Goal: Task Accomplishment & Management: Complete application form

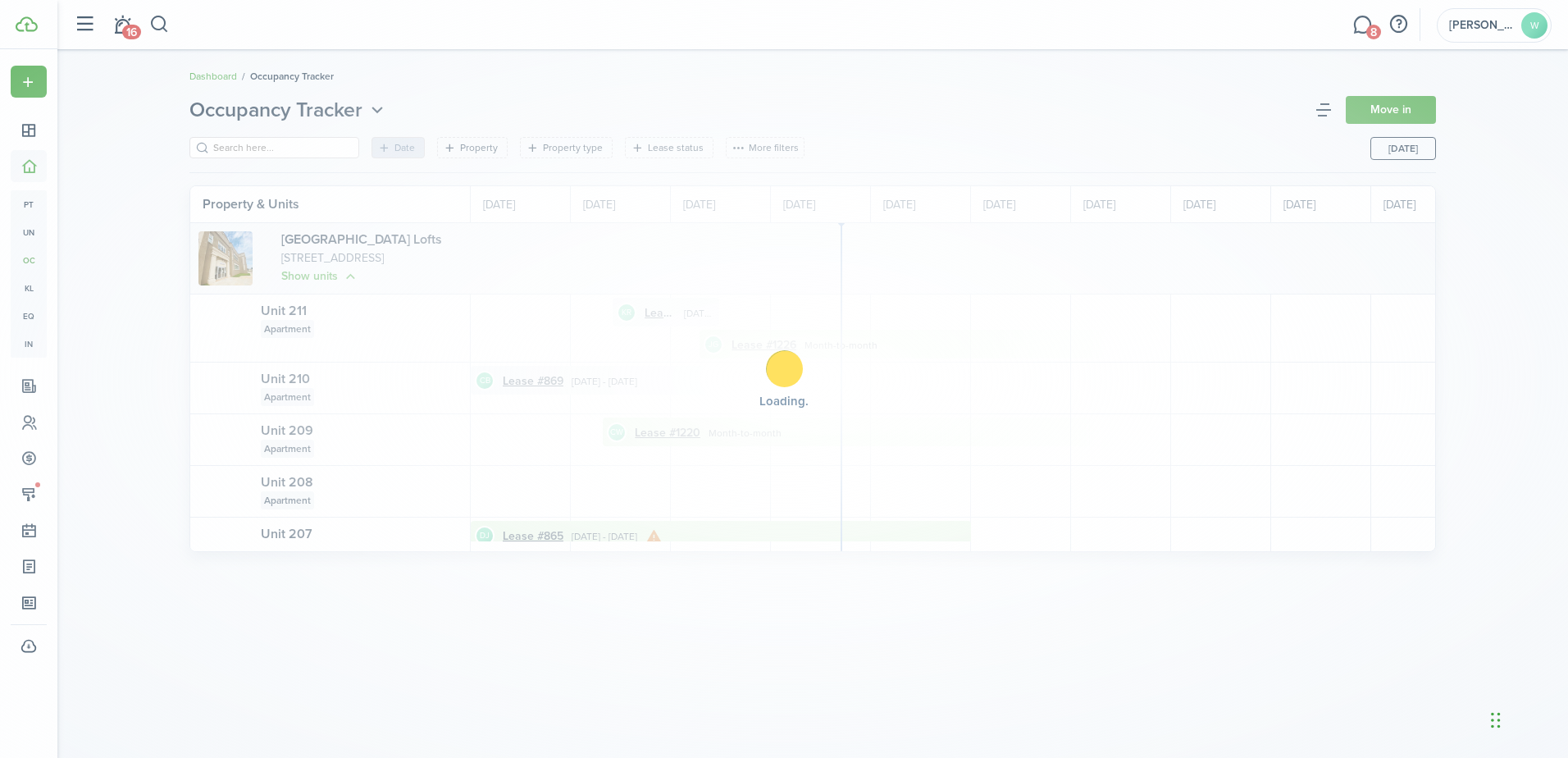
scroll to position [0, 300]
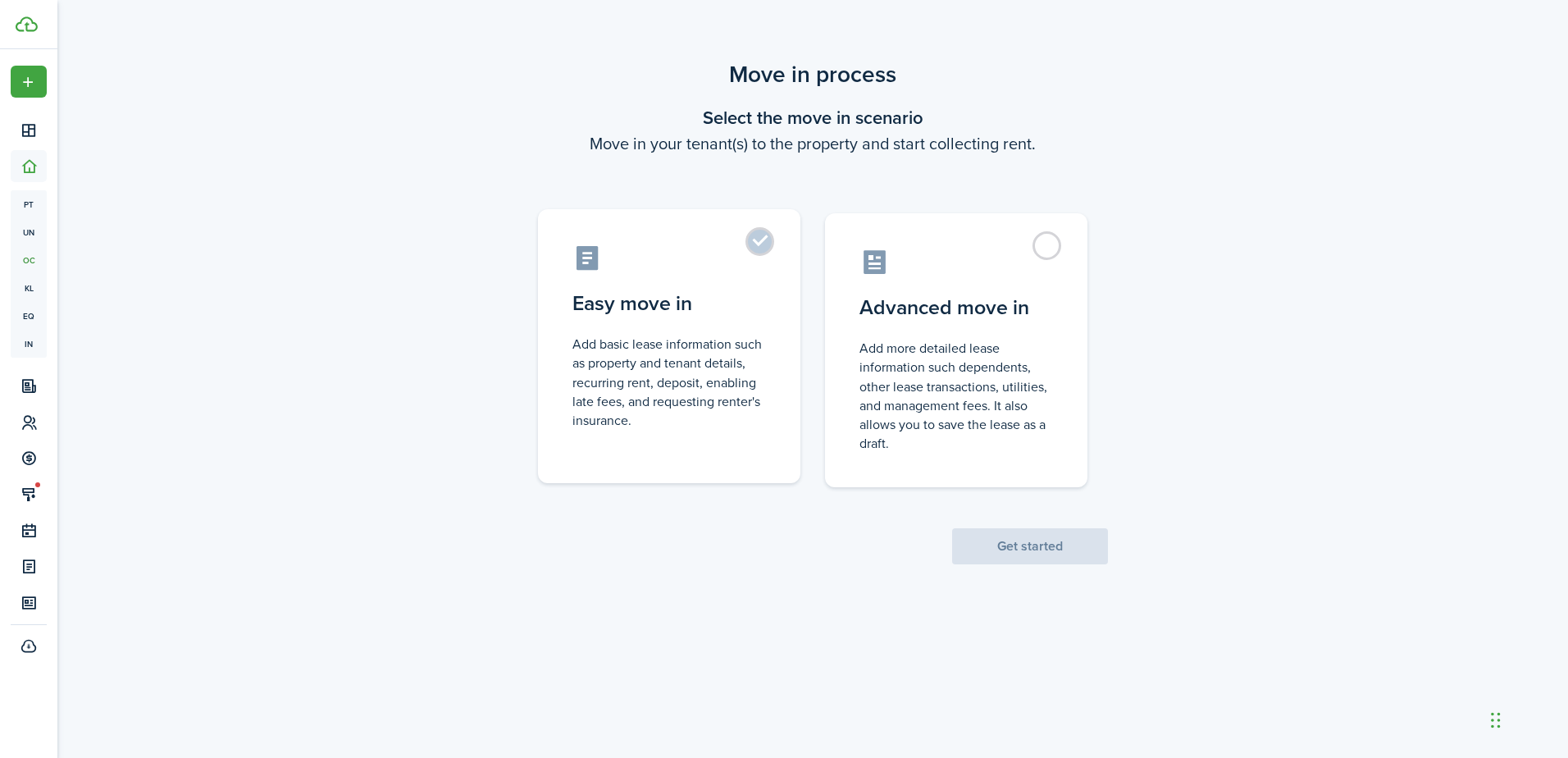
click at [765, 242] on label "Easy move in Add basic lease information such as property and tenant details, r…" at bounding box center [669, 346] width 262 height 274
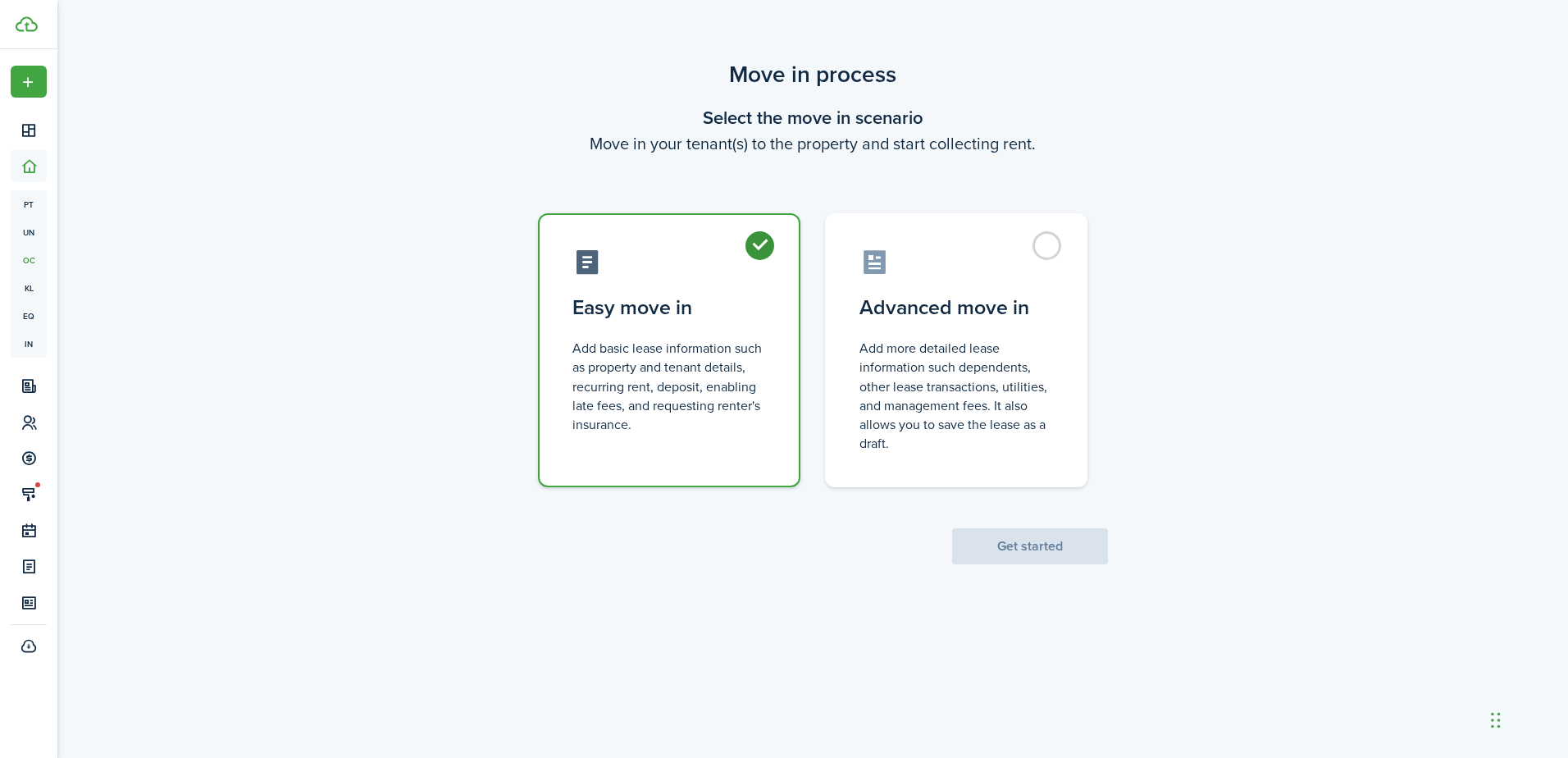
radio input "true"
click at [1055, 547] on button "Get started" at bounding box center [1030, 546] width 155 height 36
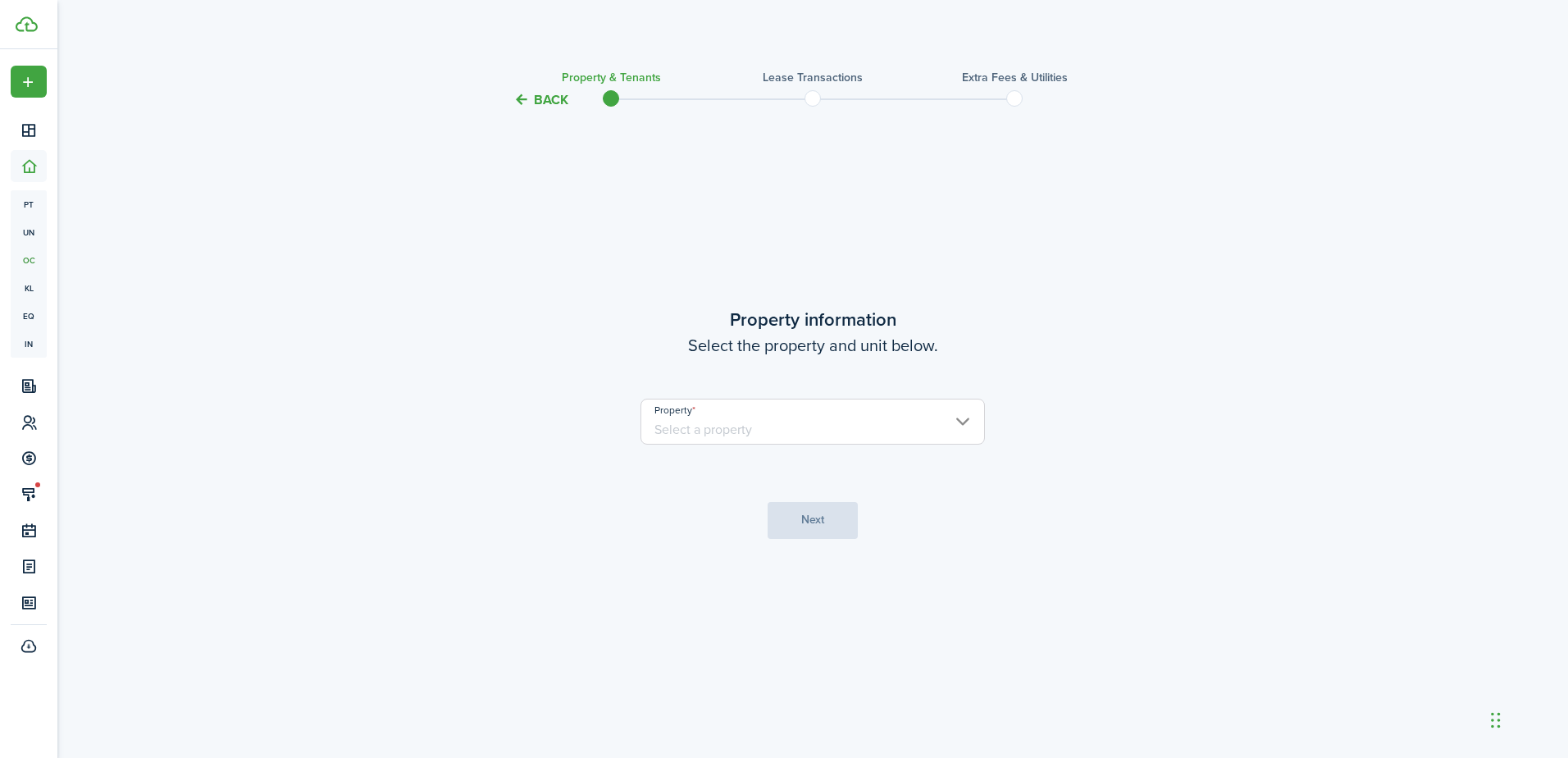
click at [956, 424] on input "Property" at bounding box center [813, 421] width 344 height 46
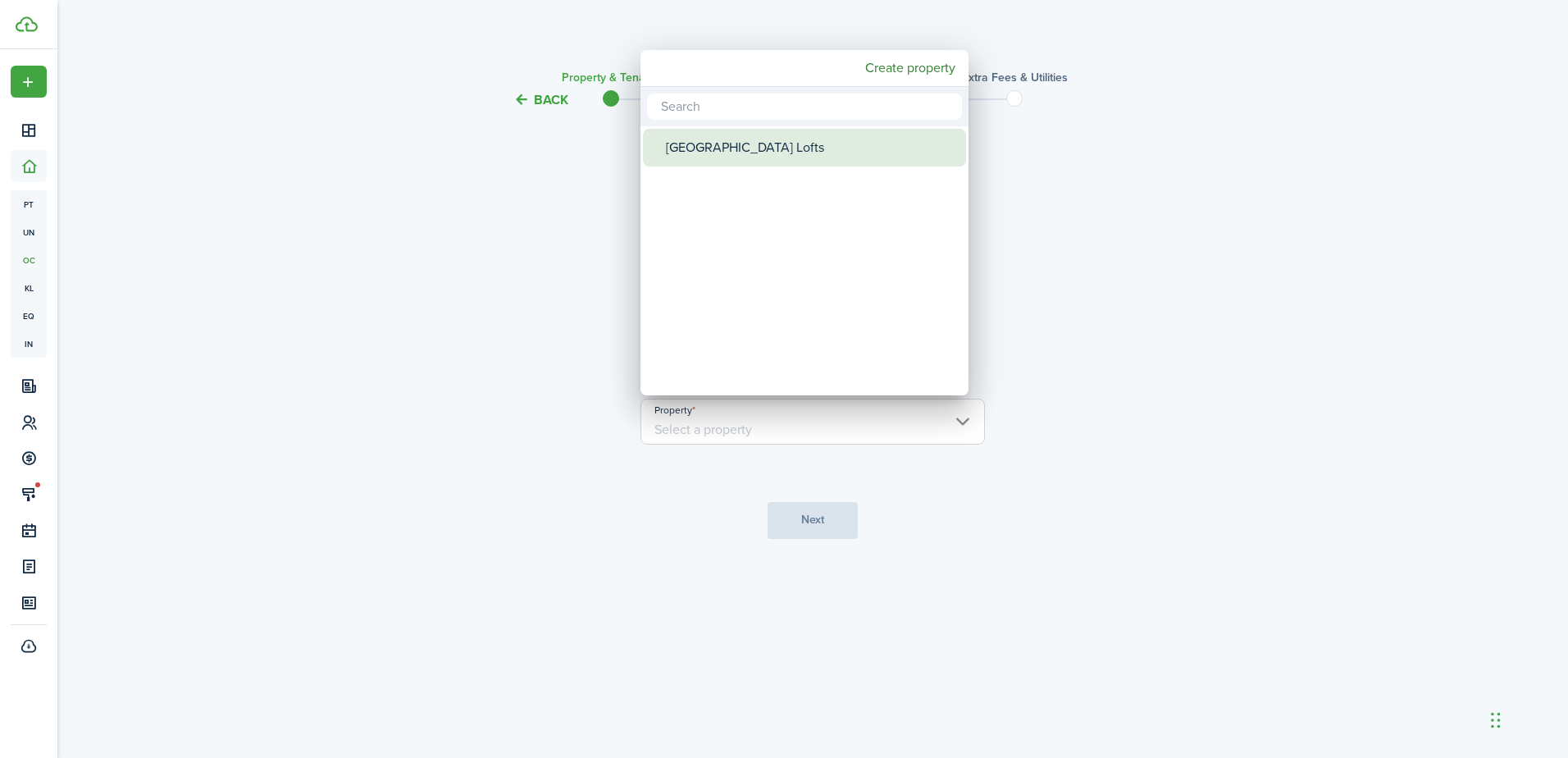
click at [749, 147] on div "[GEOGRAPHIC_DATA] Lofts" at bounding box center [810, 147] width 290 height 38
type input "[GEOGRAPHIC_DATA] Lofts"
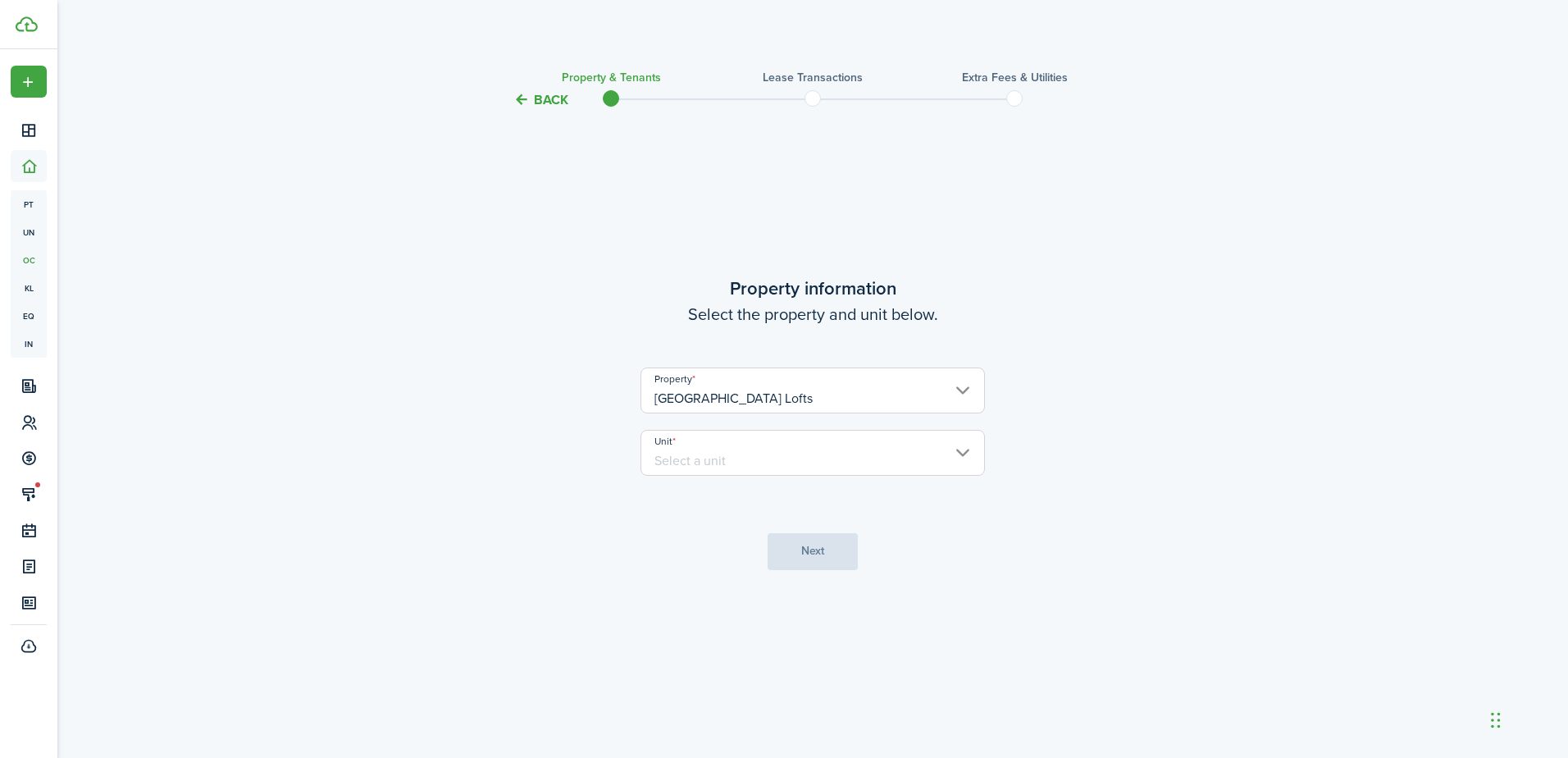
click at [962, 451] on input "Unit" at bounding box center [813, 452] width 344 height 46
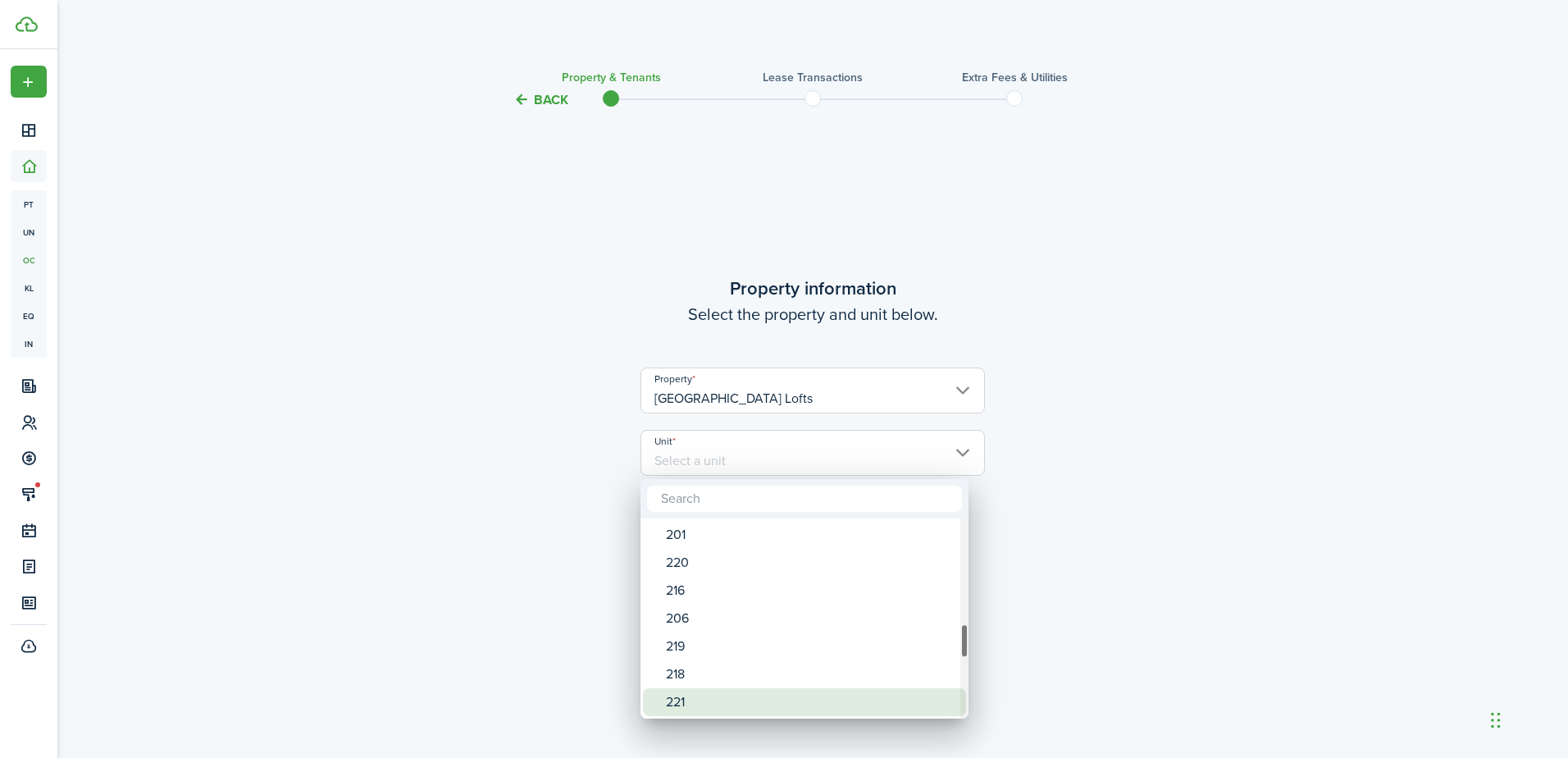
drag, startPoint x: 734, startPoint y: 705, endPoint x: 745, endPoint y: 700, distance: 12.1
click at [737, 705] on div "221" at bounding box center [810, 701] width 290 height 28
type input "221"
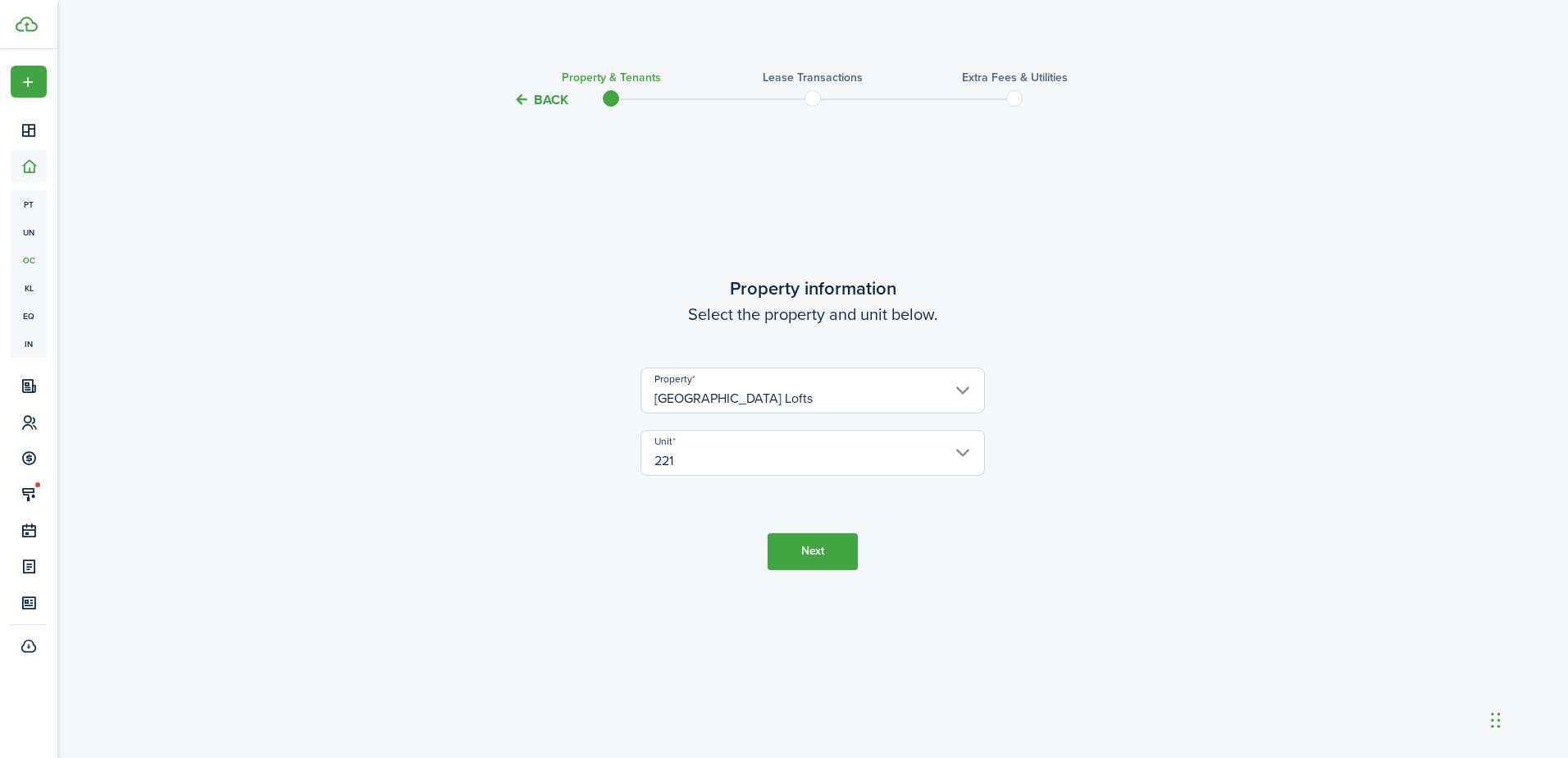
click at [825, 554] on button "Next" at bounding box center [813, 552] width 90 height 37
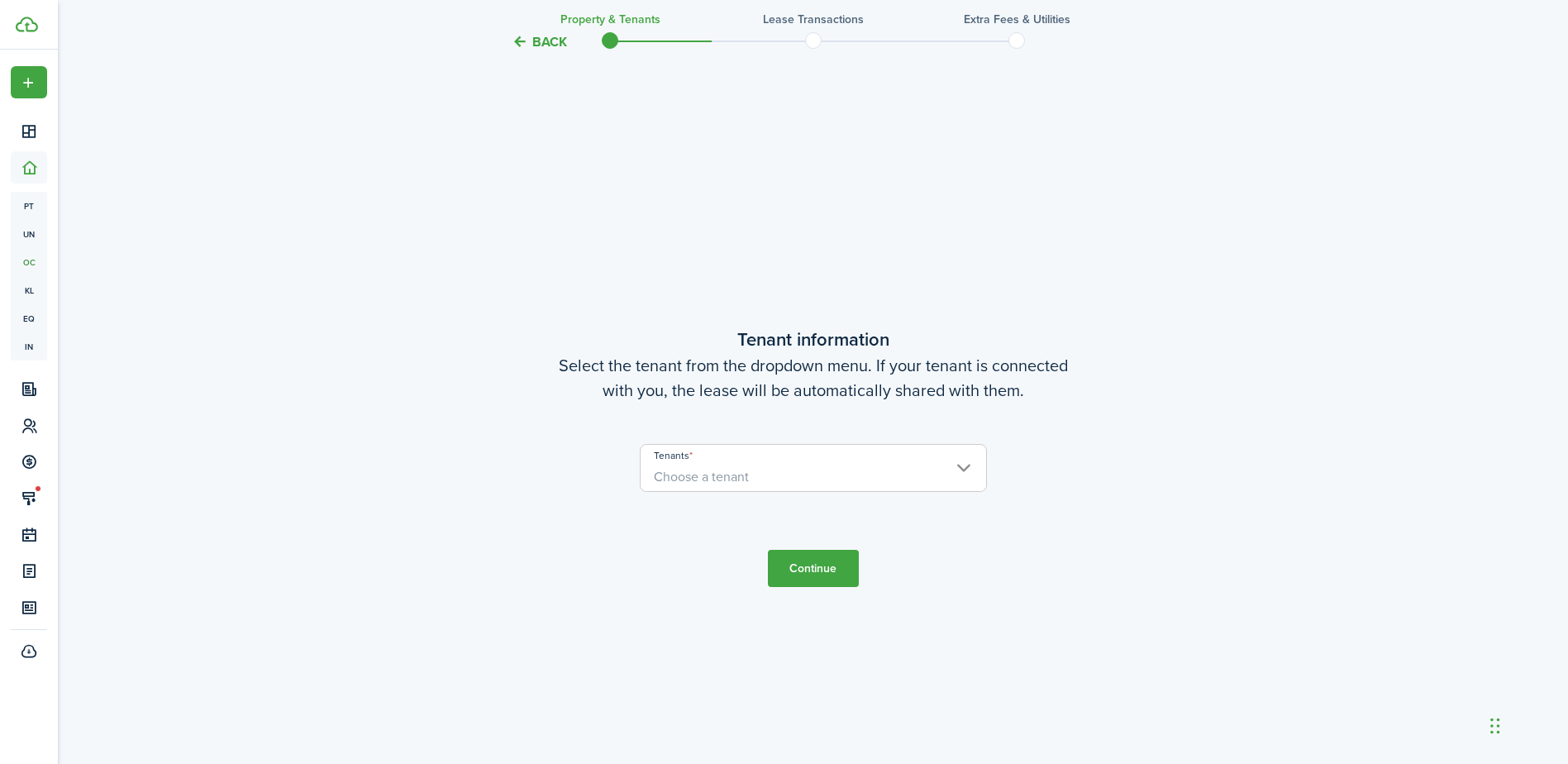
scroll to position [653, 0]
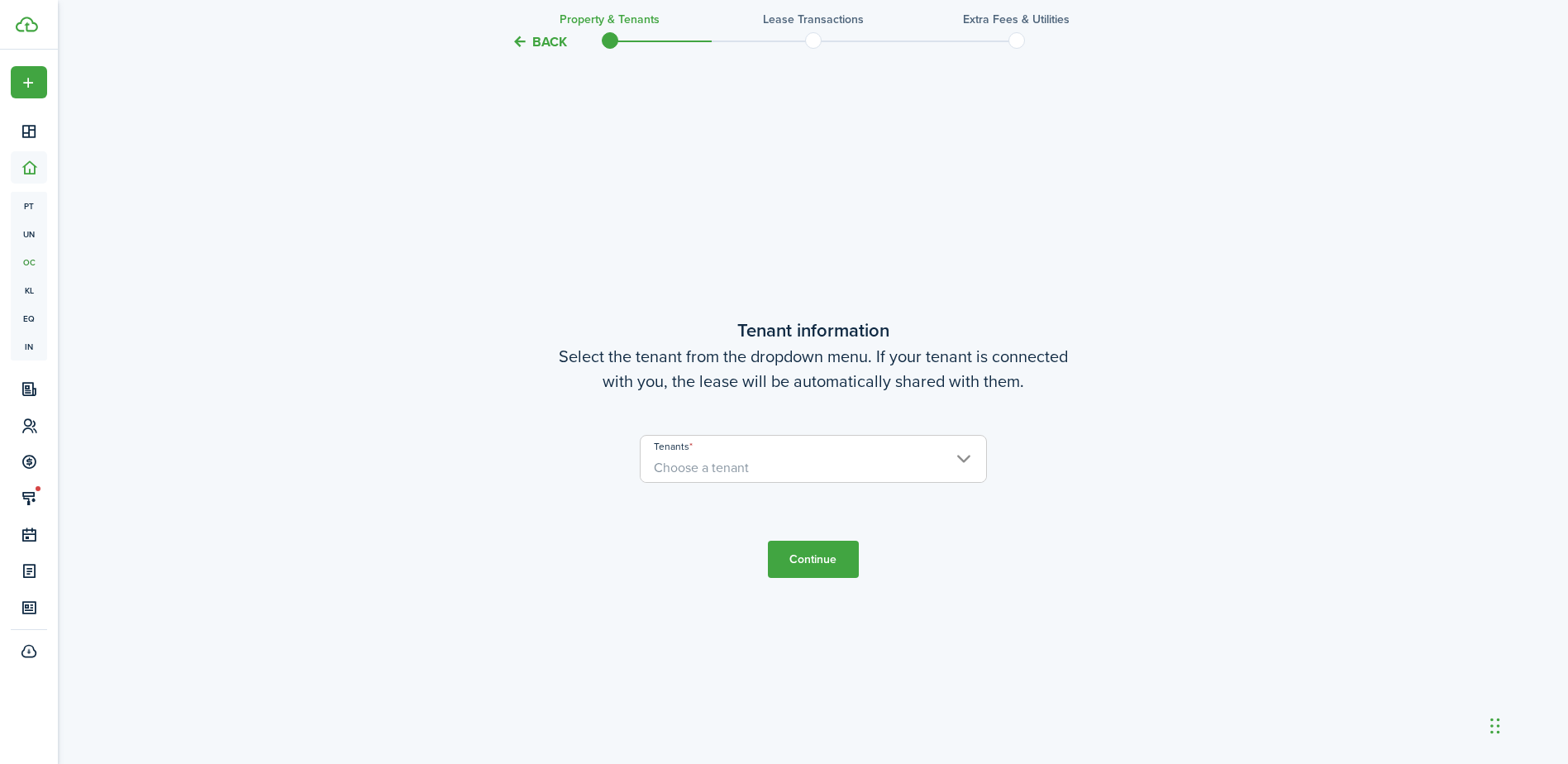
click at [954, 456] on span "Choose a tenant" at bounding box center [813, 467] width 345 height 28
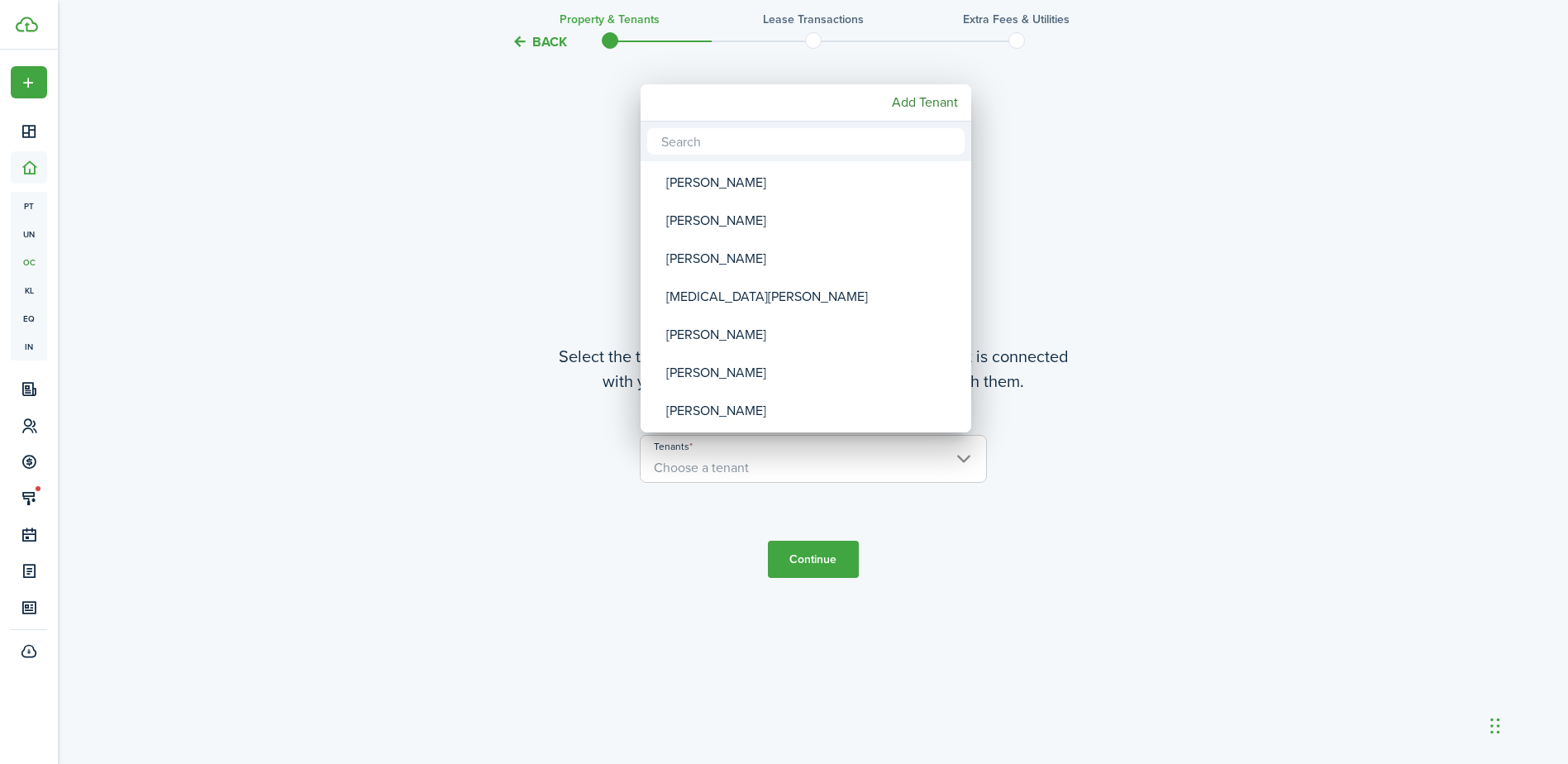
click at [763, 136] on input "text" at bounding box center [806, 141] width 317 height 26
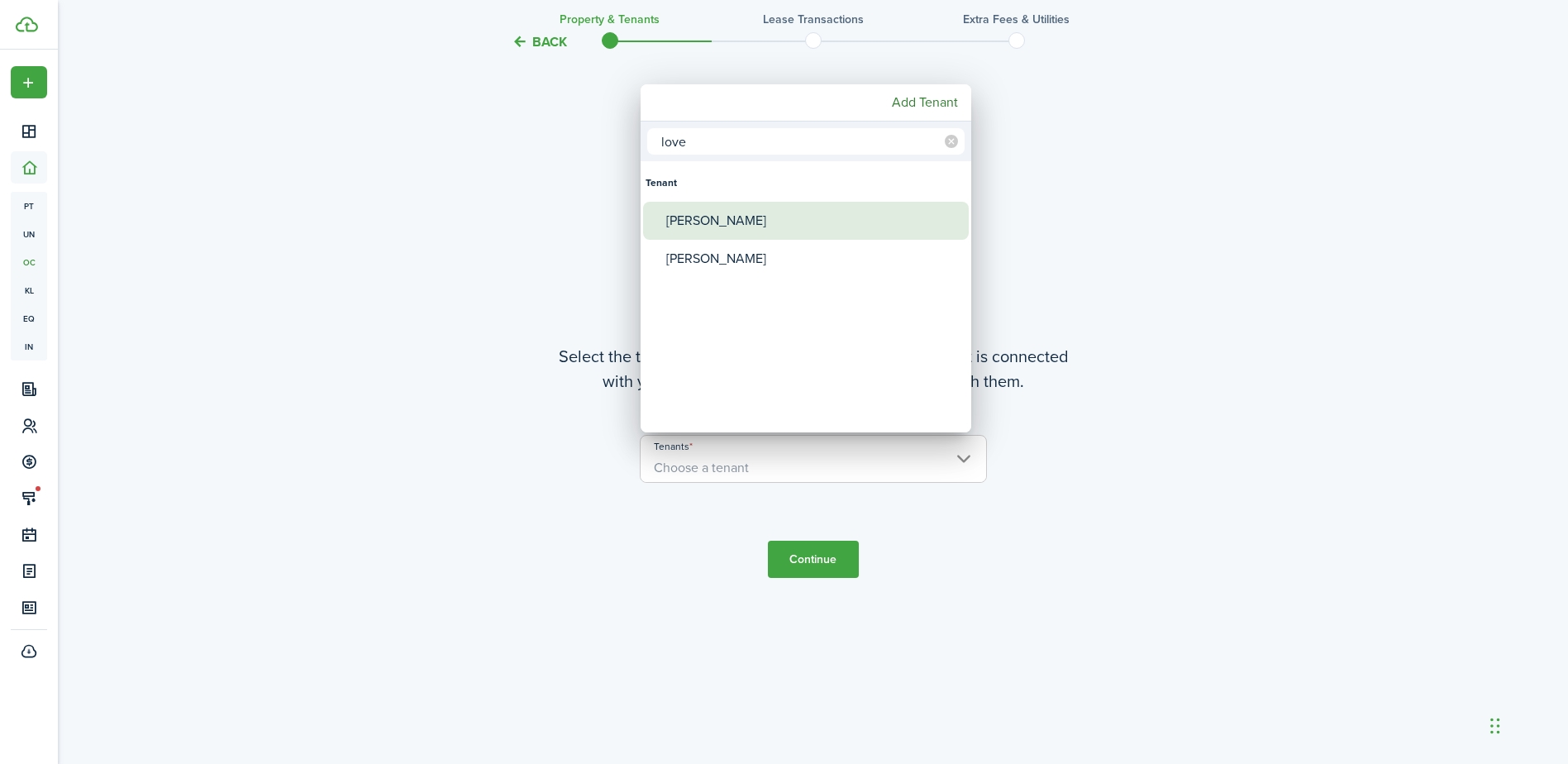
type input "love"
click at [760, 226] on div "[PERSON_NAME]" at bounding box center [812, 220] width 292 height 38
type input "[PERSON_NAME]"
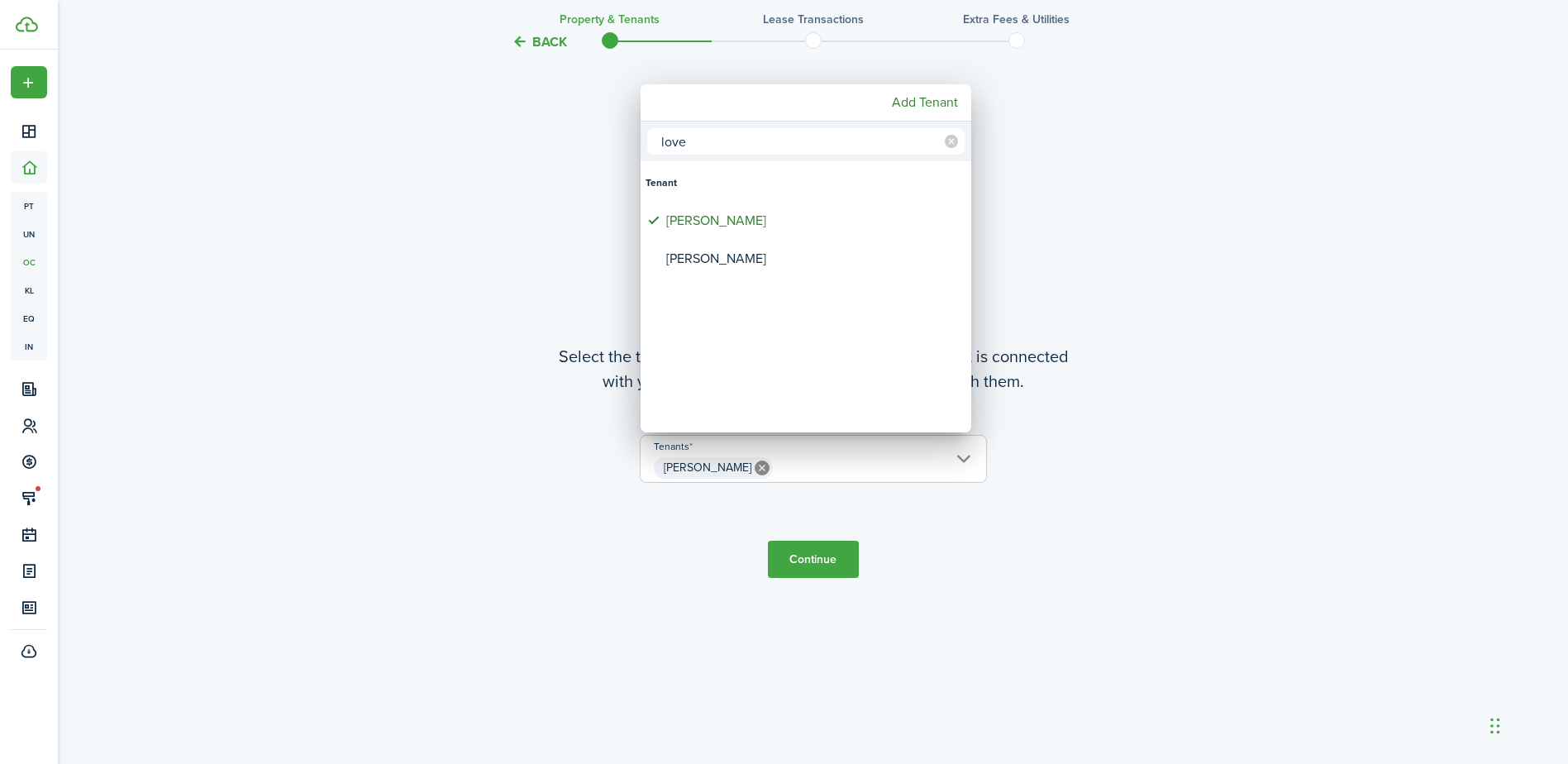
click at [827, 563] on div at bounding box center [784, 382] width 1832 height 1028
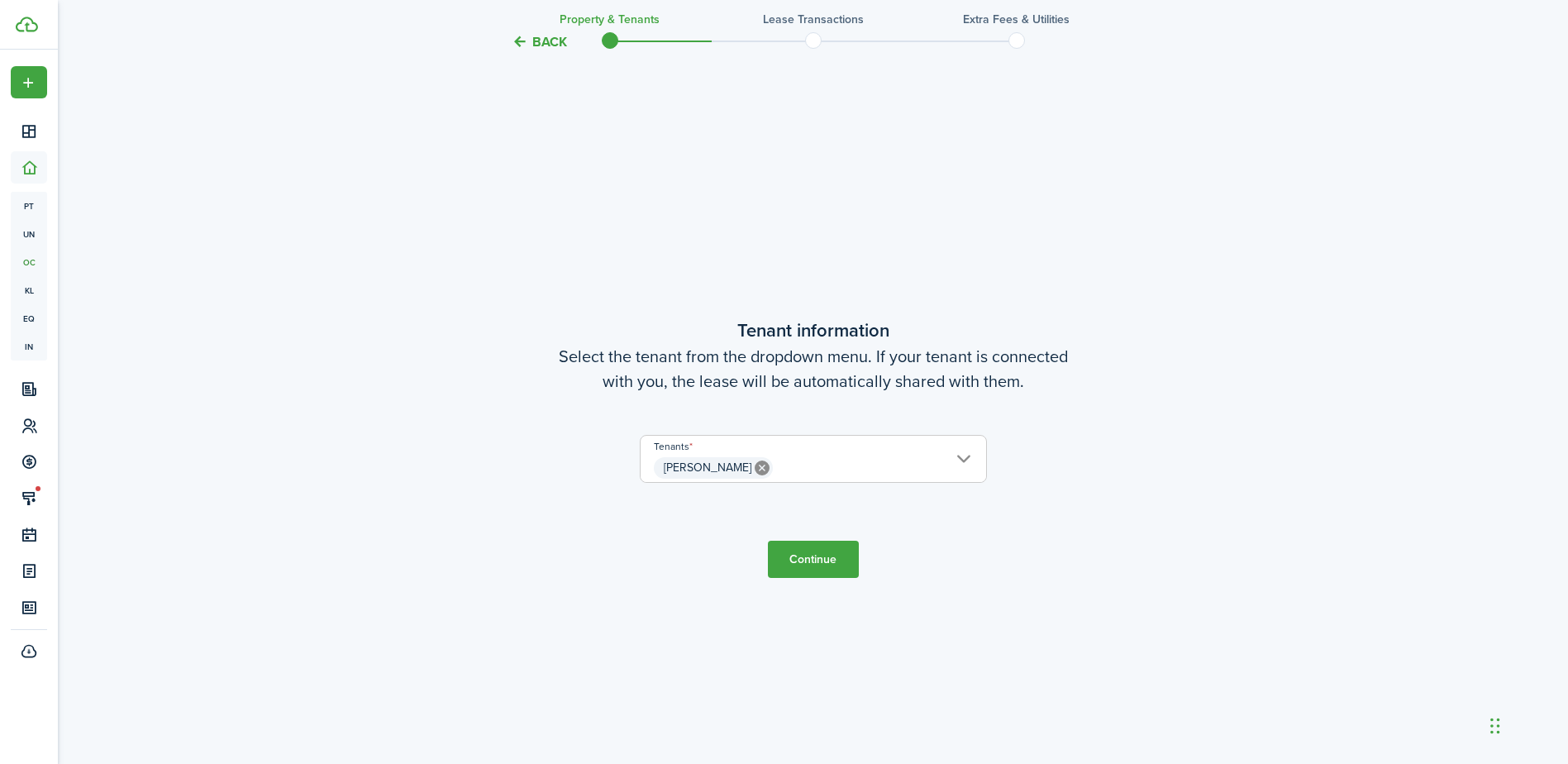
click at [813, 557] on button "Continue" at bounding box center [813, 559] width 91 height 37
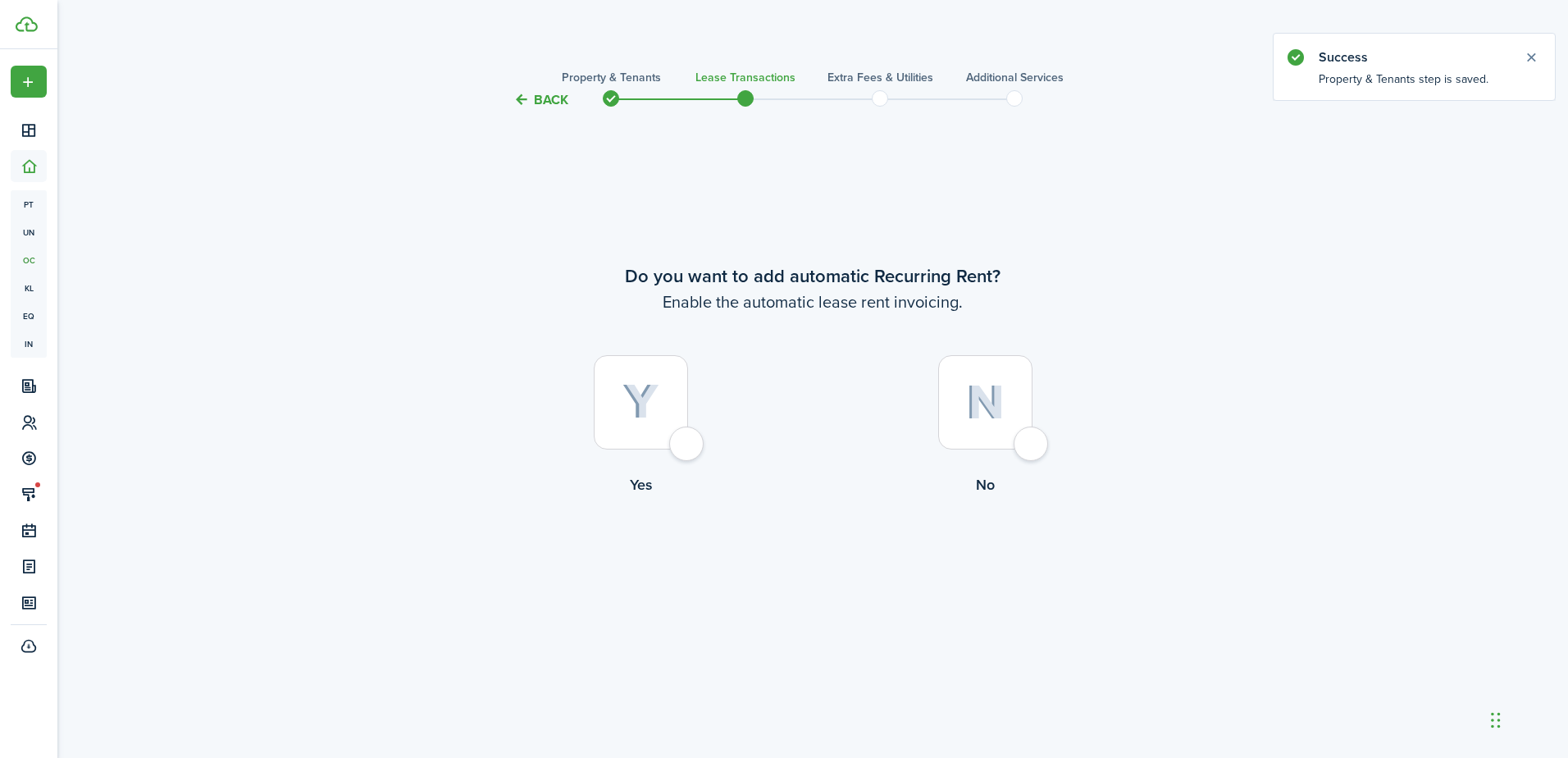
click at [687, 448] on div at bounding box center [641, 402] width 94 height 94
radio input "true"
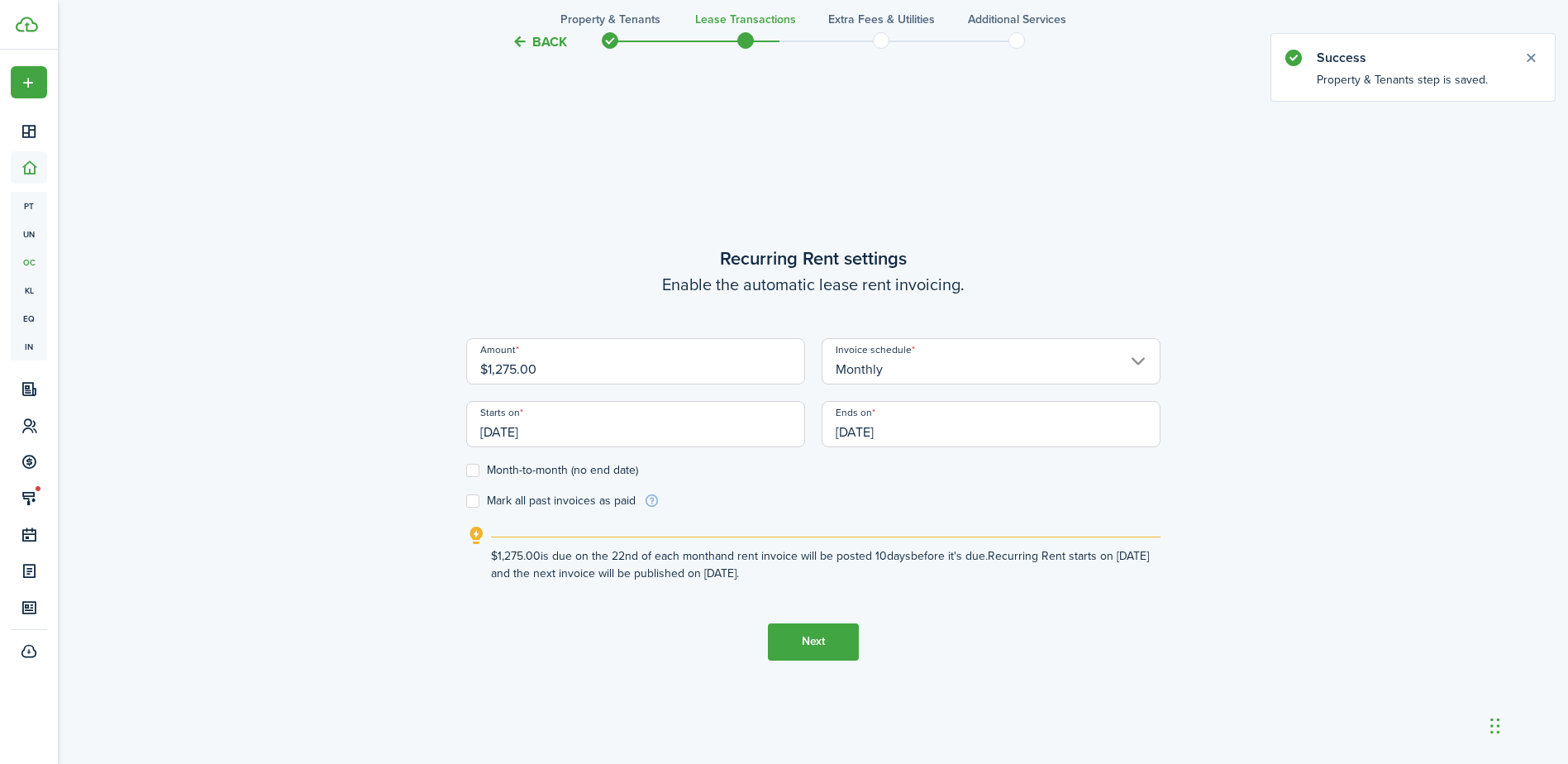
scroll to position [653, 0]
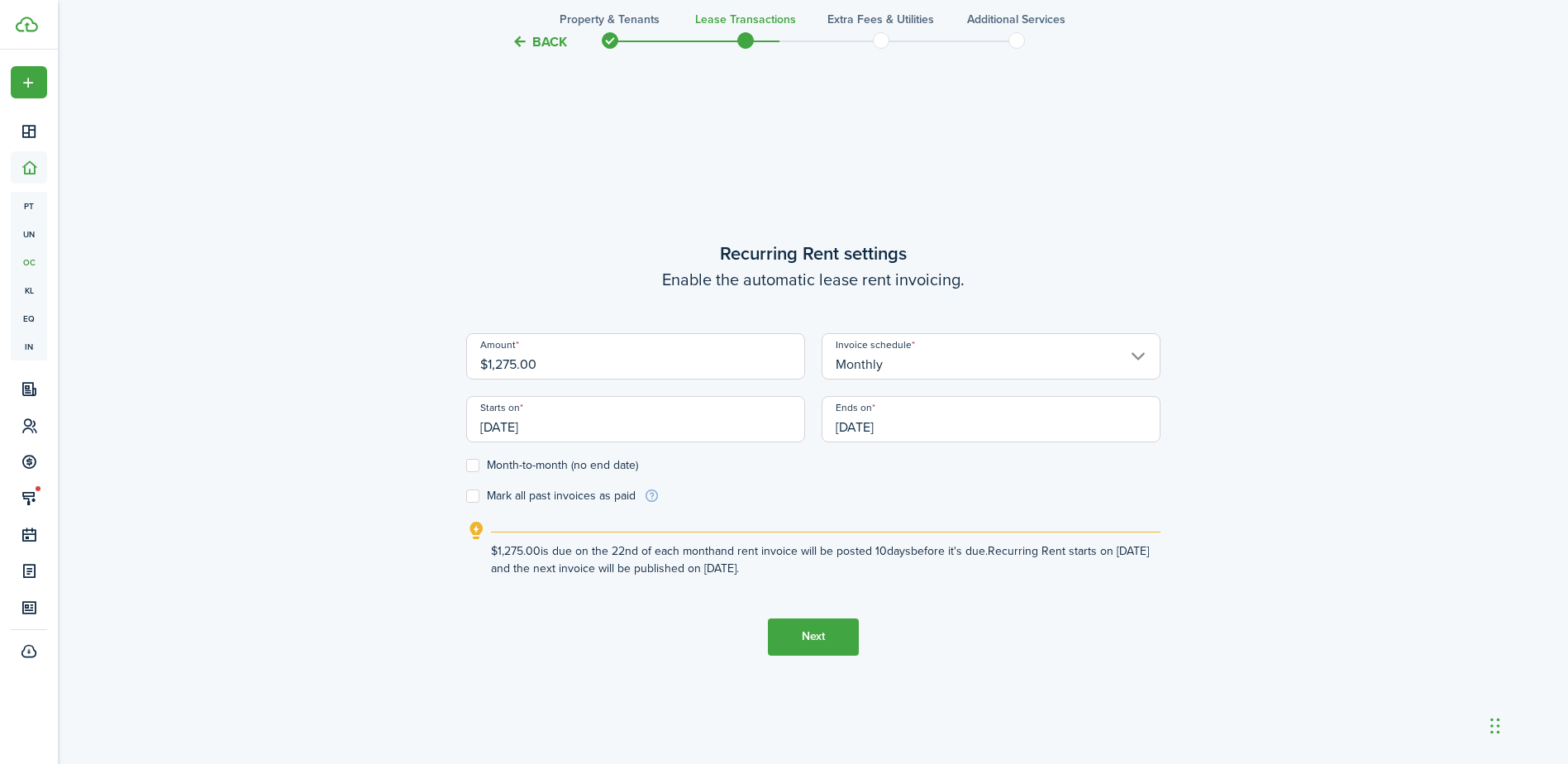
click at [475, 467] on label "Month-to-month (no end date)" at bounding box center [552, 466] width 172 height 13
click at [467, 466] on input "Month-to-month (no end date)" at bounding box center [466, 465] width 1 height 1
checkbox input "true"
click at [833, 632] on button "Next" at bounding box center [813, 637] width 91 height 37
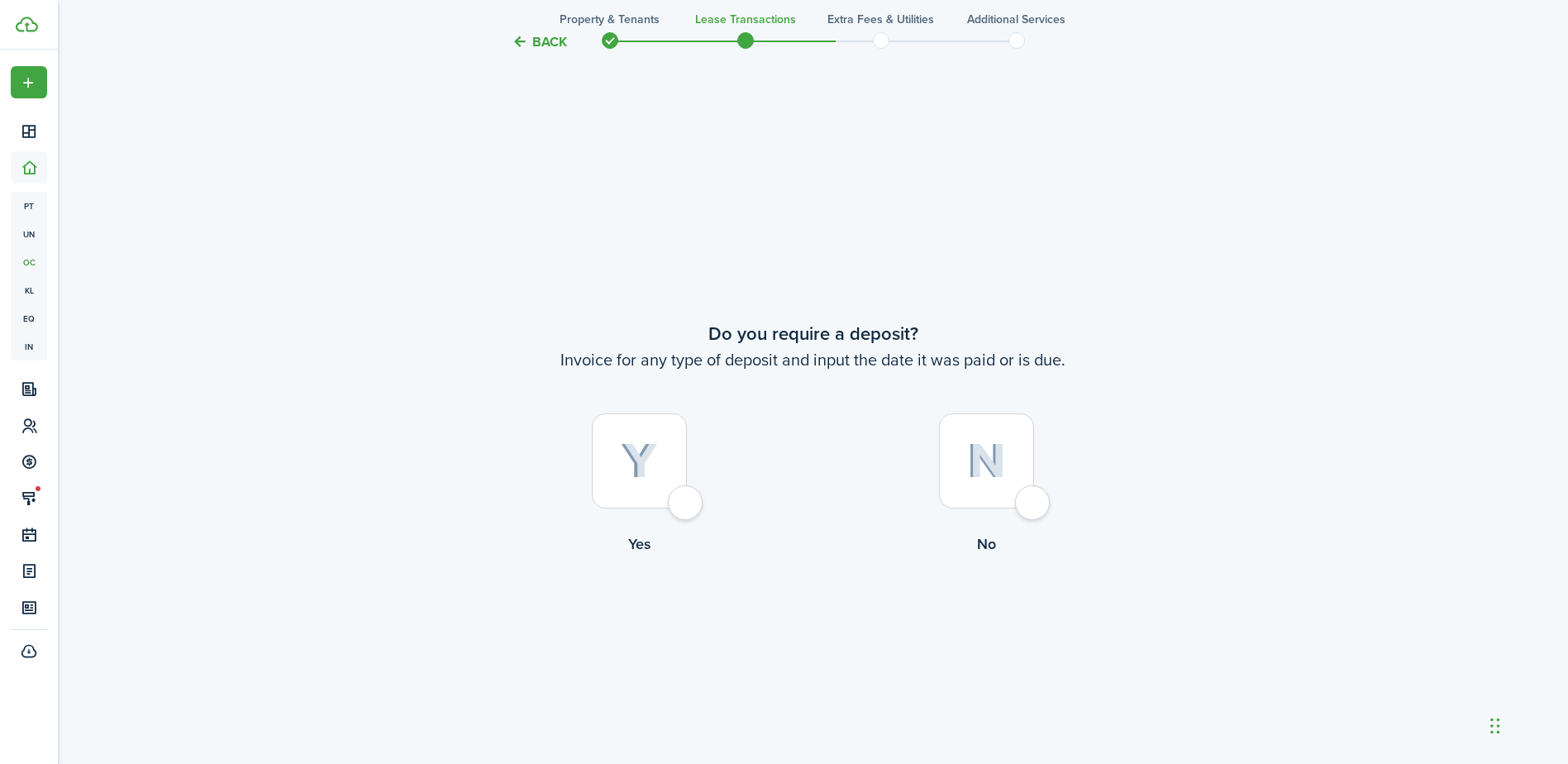
scroll to position [1417, 0]
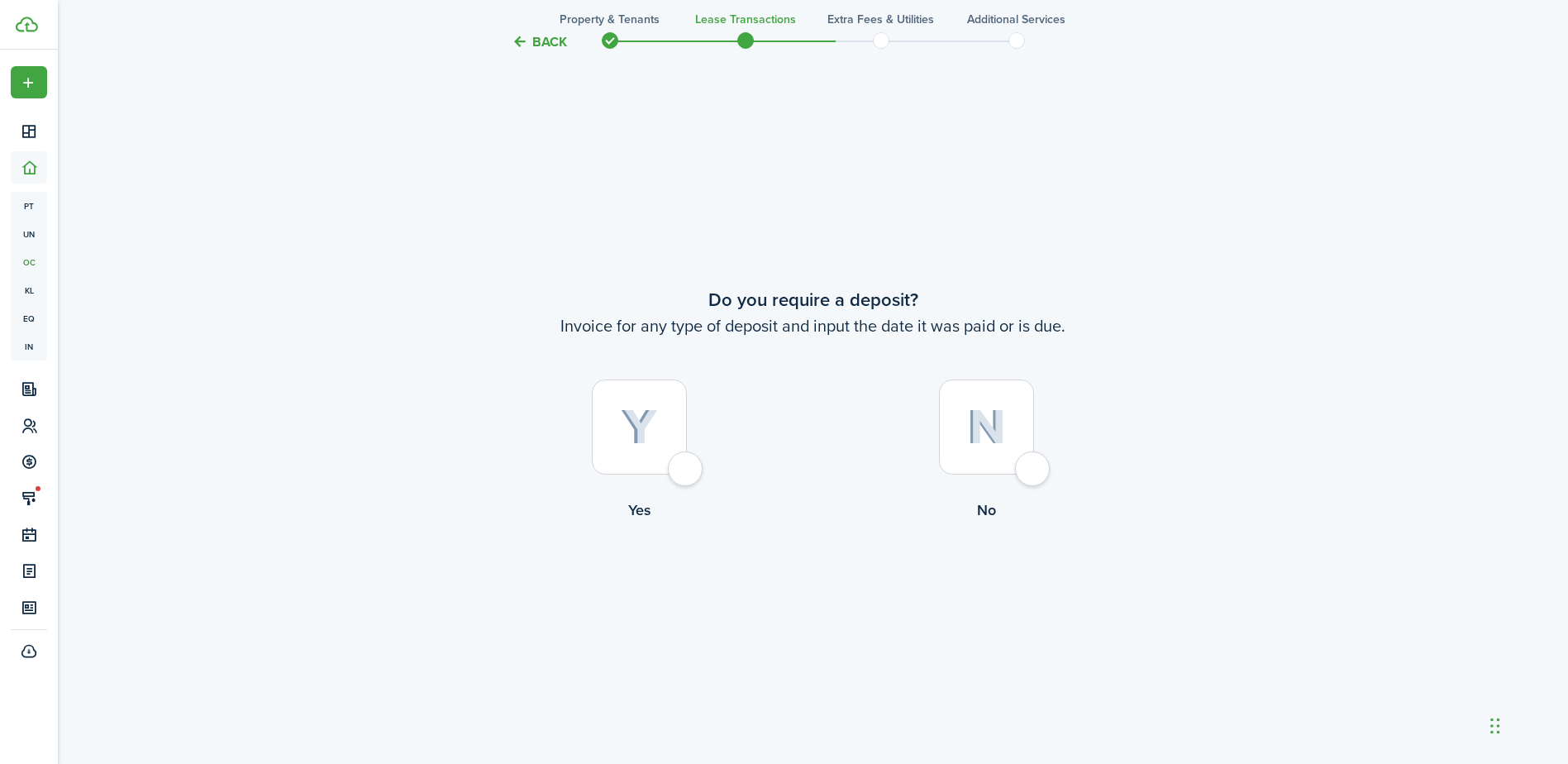
click at [675, 474] on div at bounding box center [639, 427] width 95 height 95
radio input "true"
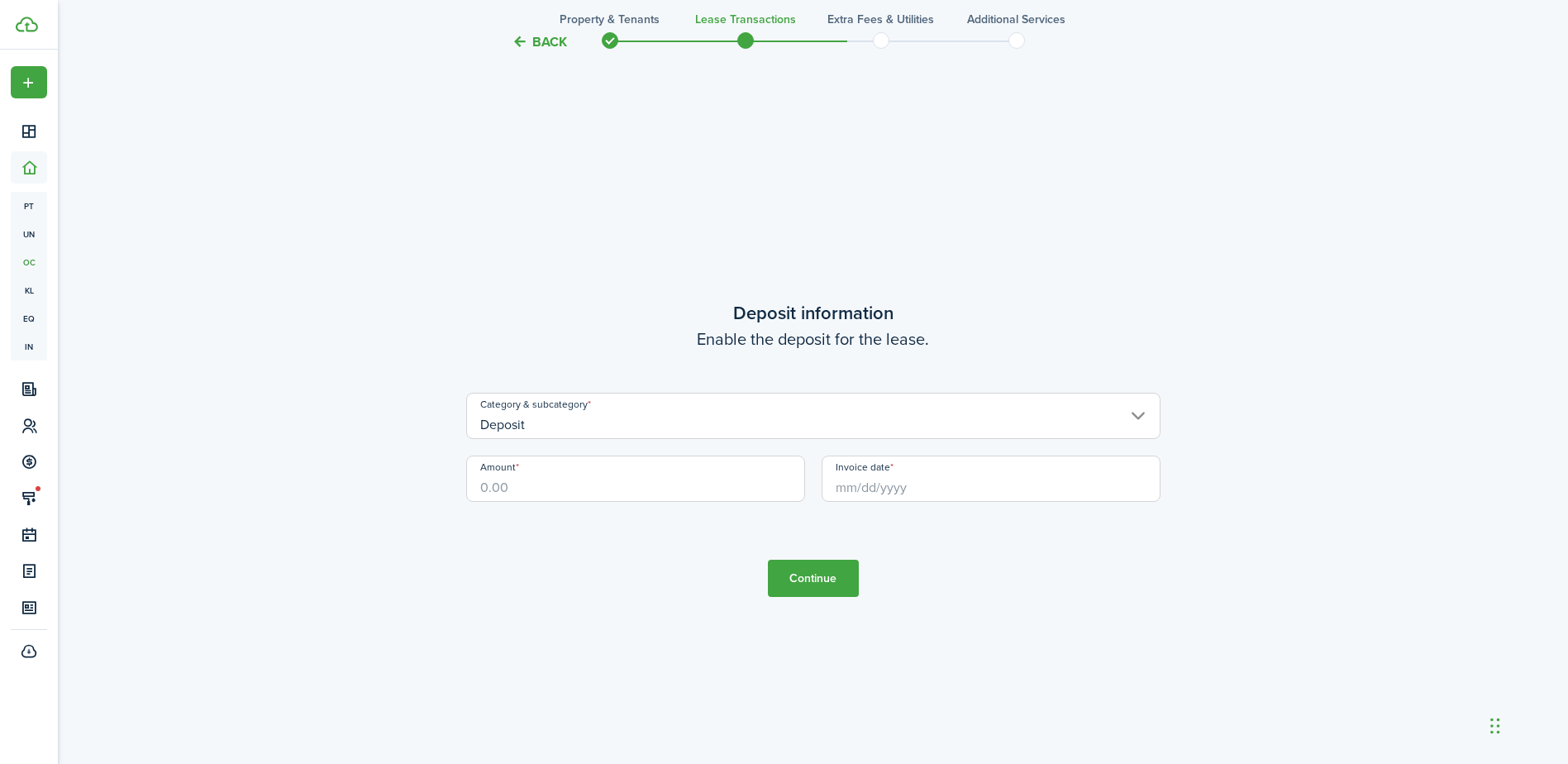
scroll to position [2181, 0]
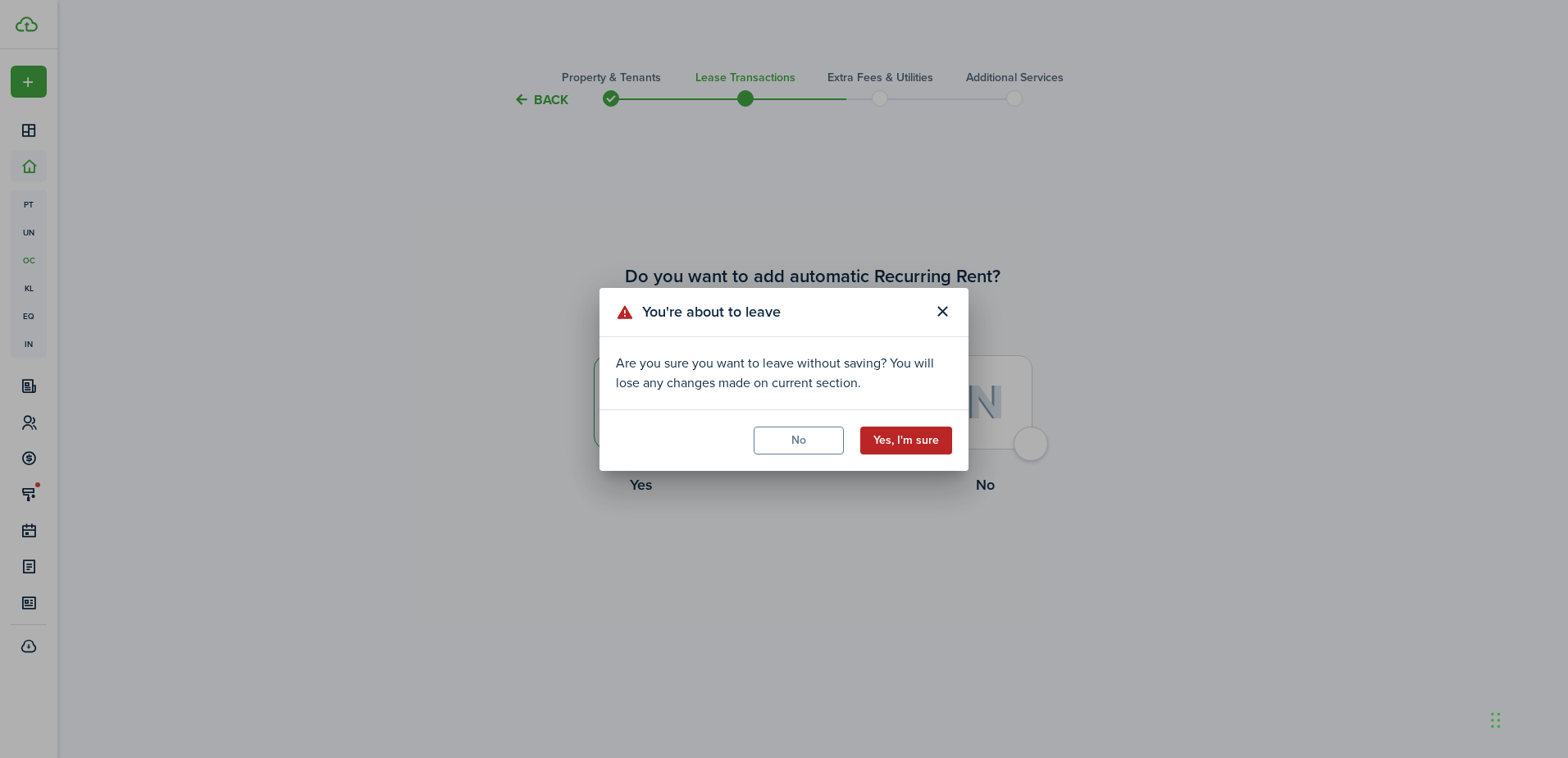
click at [925, 440] on button "Yes, I'm sure" at bounding box center [906, 440] width 92 height 28
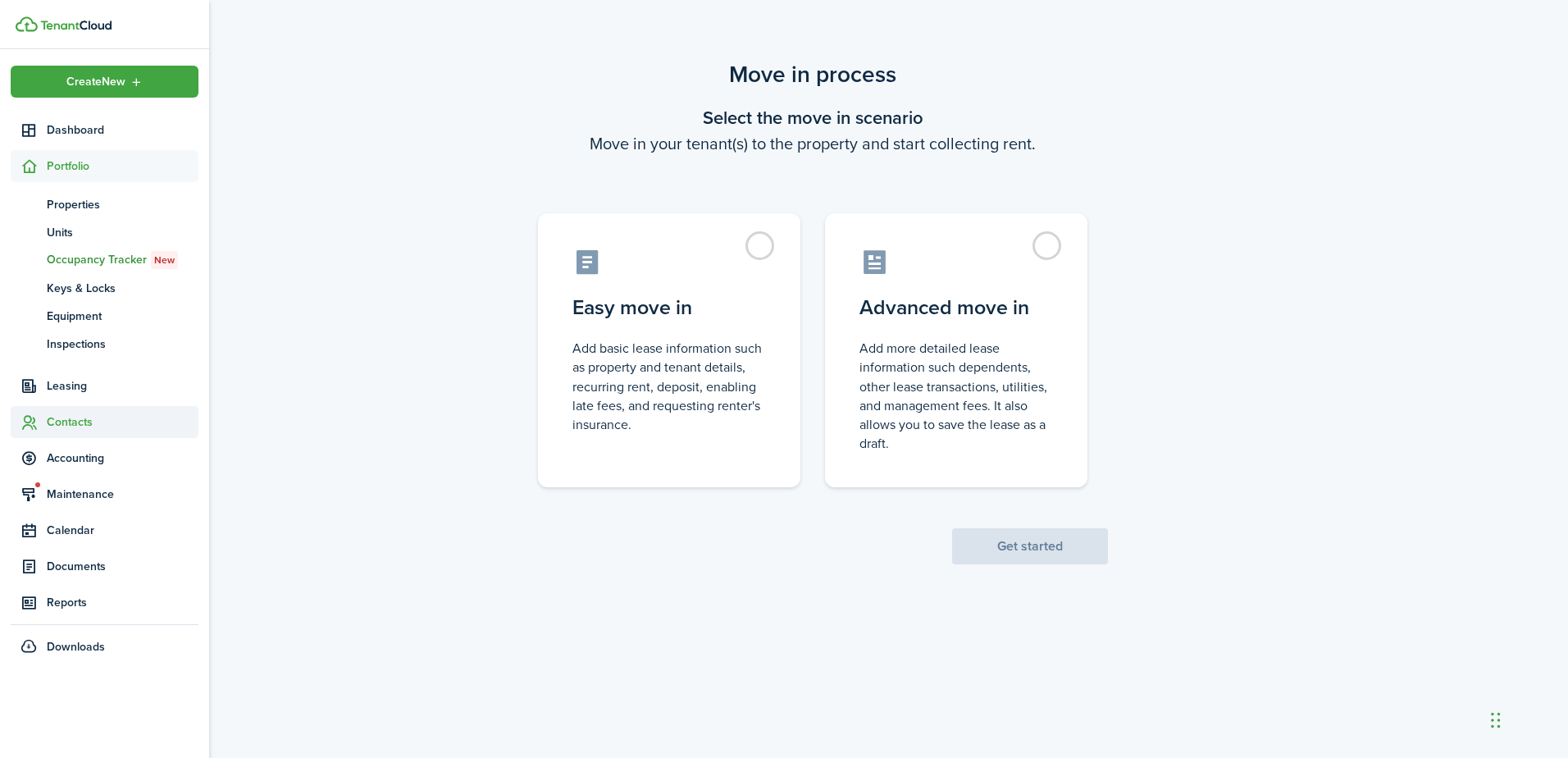
click at [110, 424] on span "Contacts" at bounding box center [123, 422] width 152 height 18
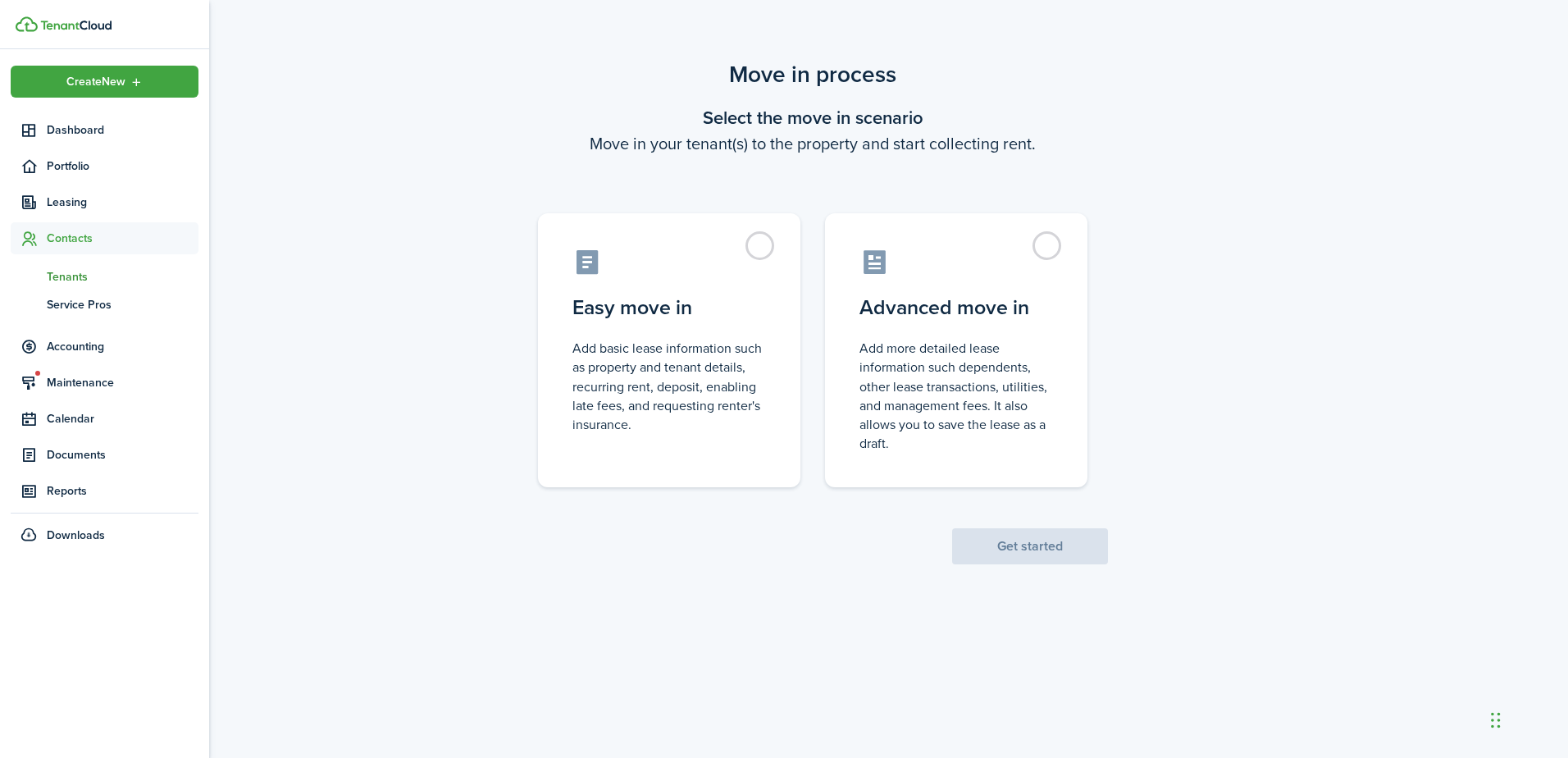
click at [88, 274] on span "Tenants" at bounding box center [123, 277] width 152 height 18
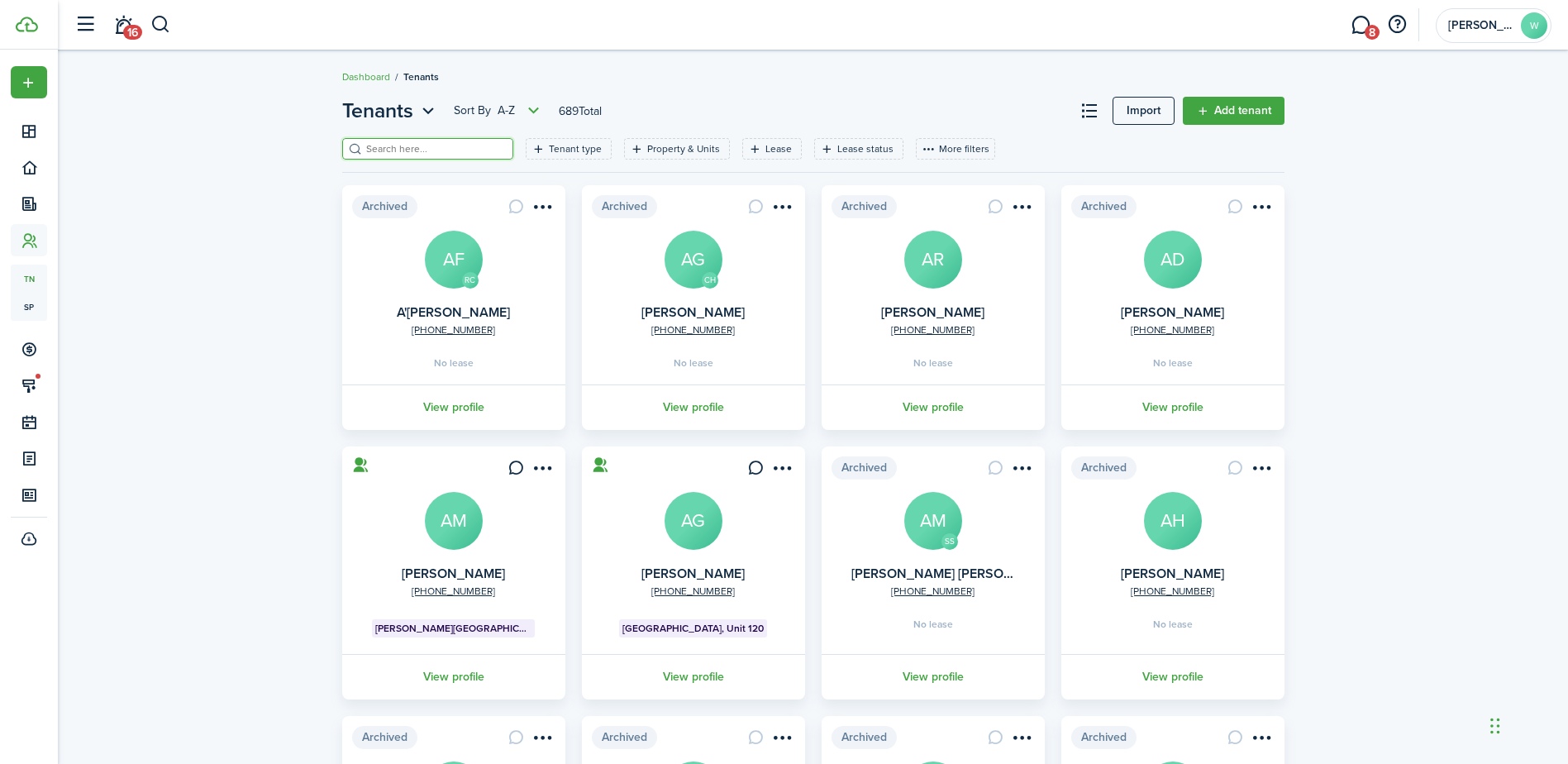
click at [437, 142] on input "search" at bounding box center [435, 149] width 146 height 16
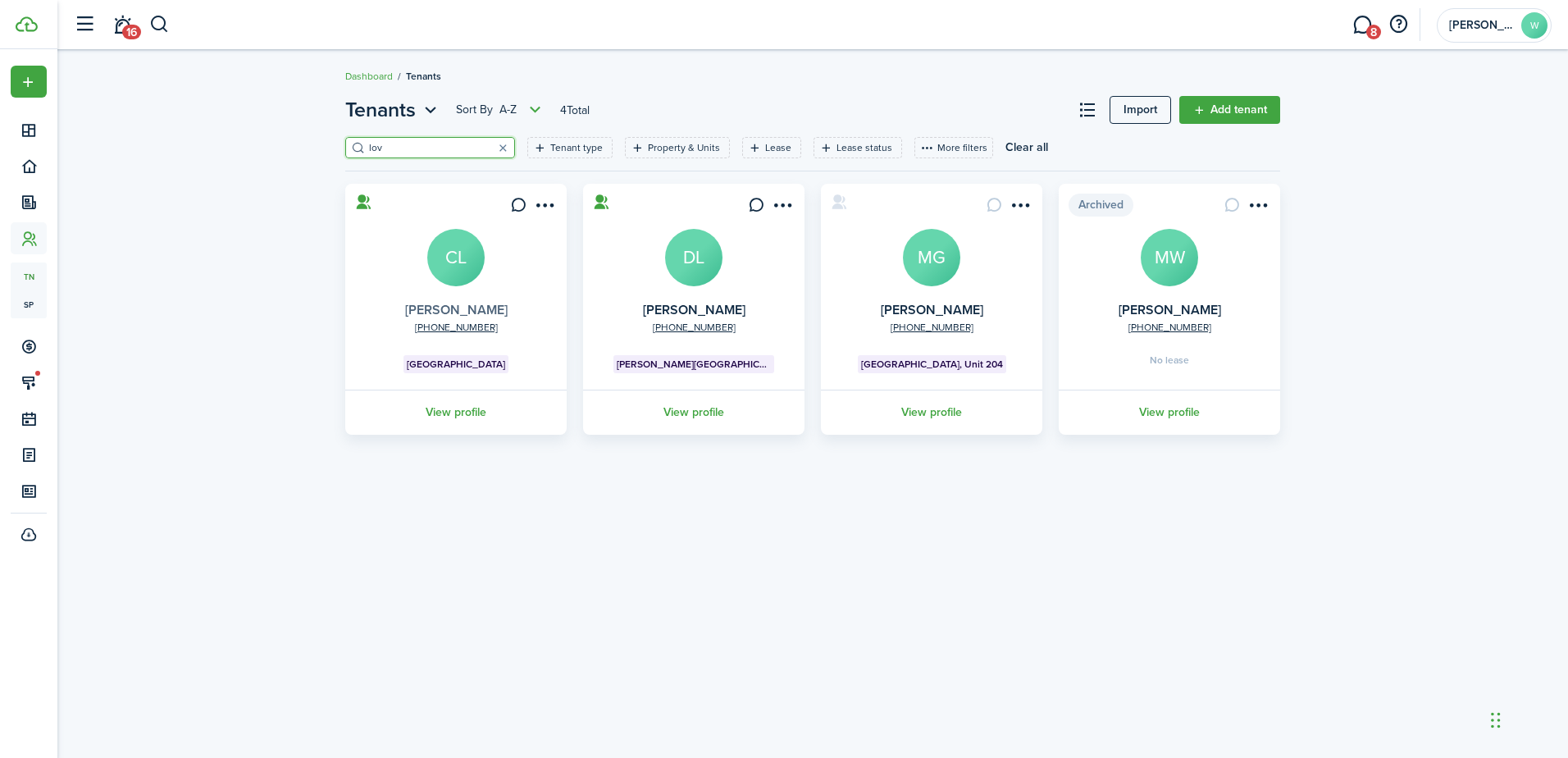
type input "lov"
click at [474, 315] on link "[PERSON_NAME]" at bounding box center [456, 309] width 103 height 19
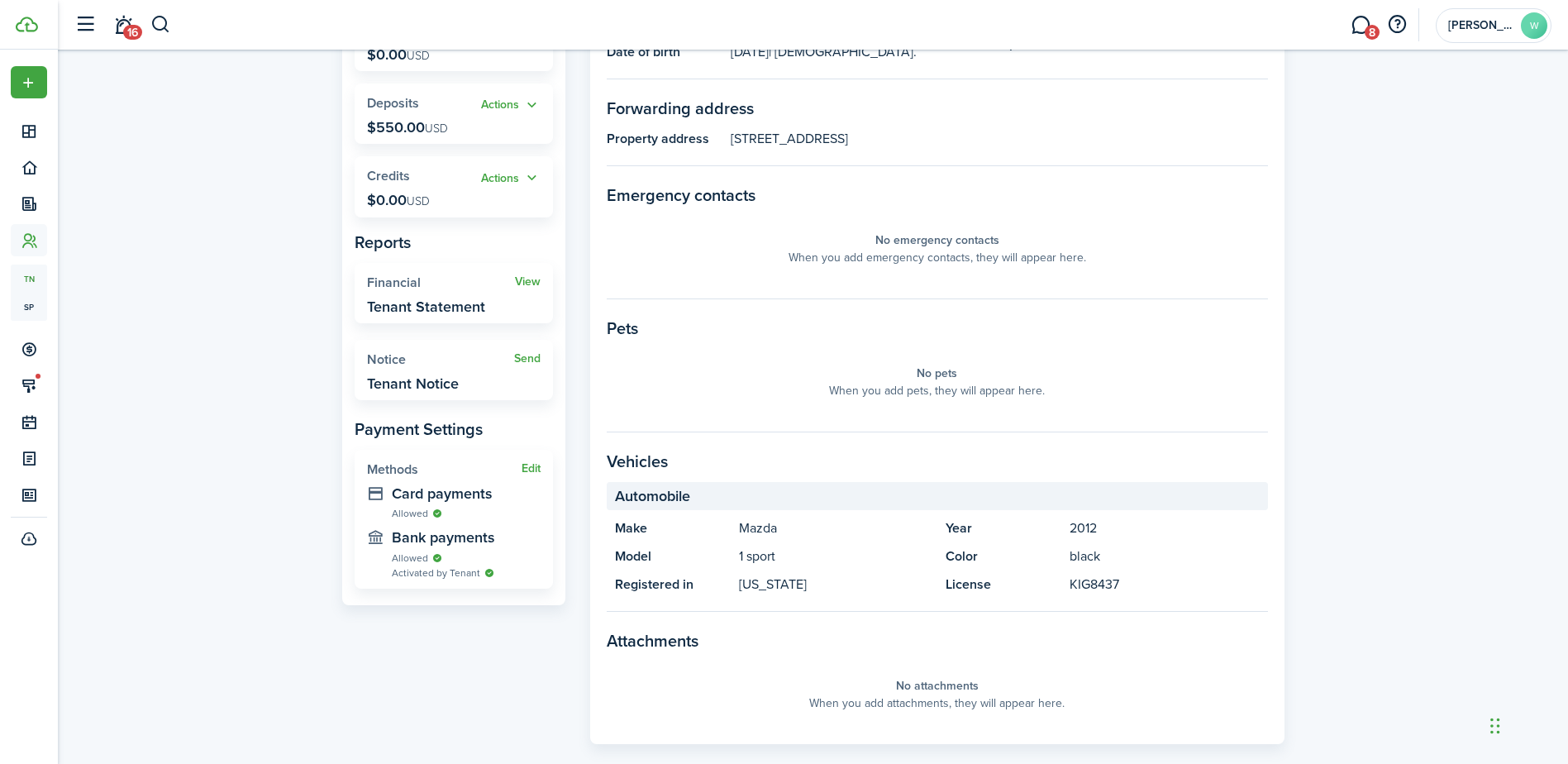
scroll to position [291, 0]
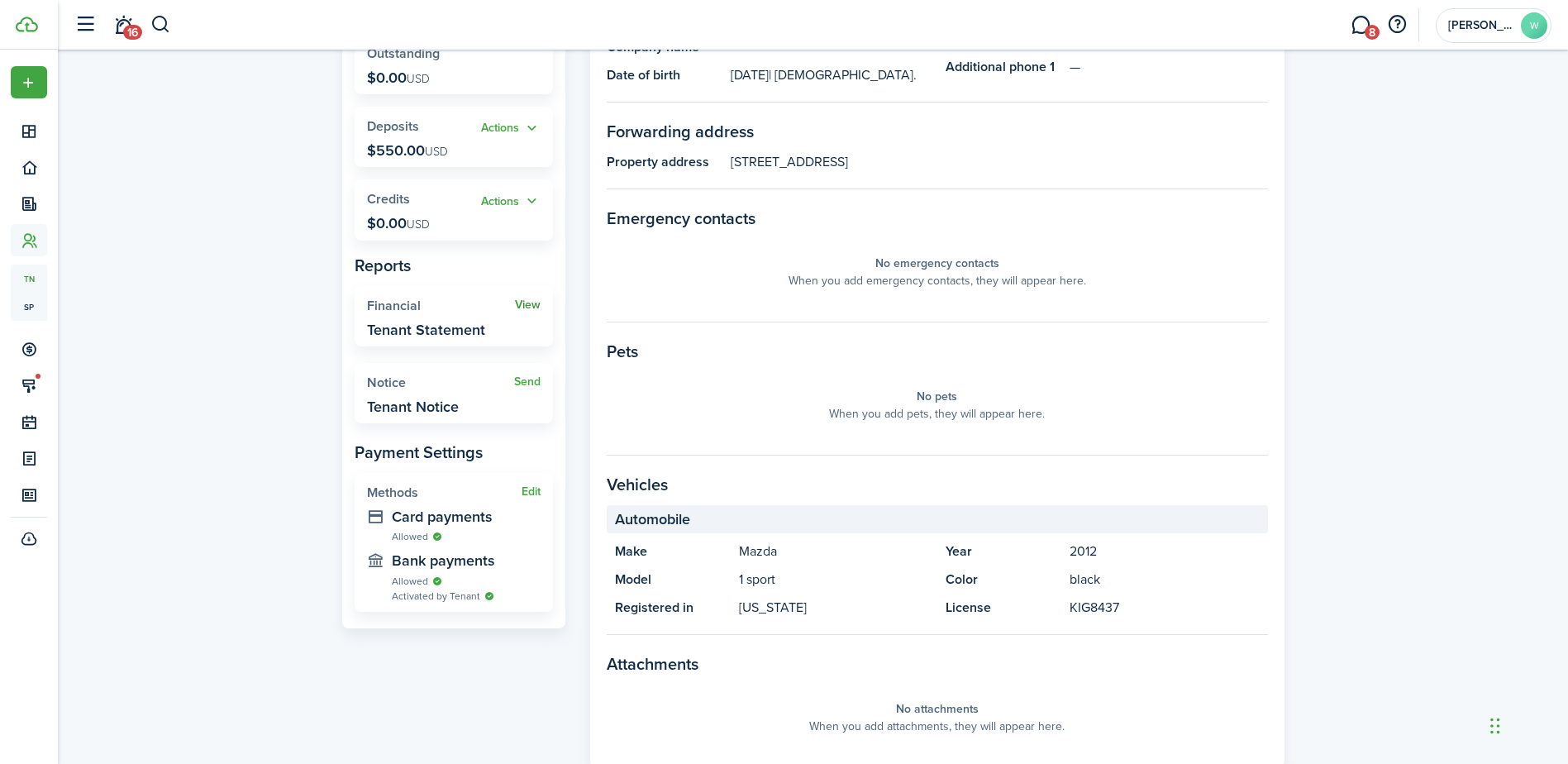
click at [525, 299] on link "View" at bounding box center [527, 305] width 25 height 13
